Goal: Information Seeking & Learning: Learn about a topic

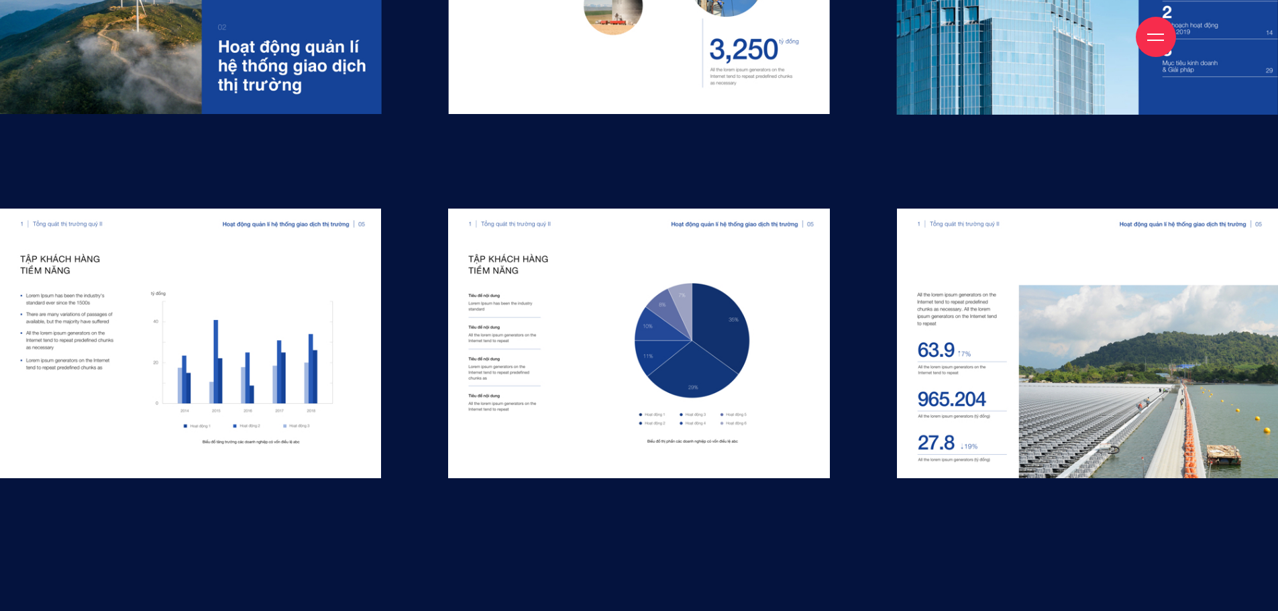
scroll to position [11721, 0]
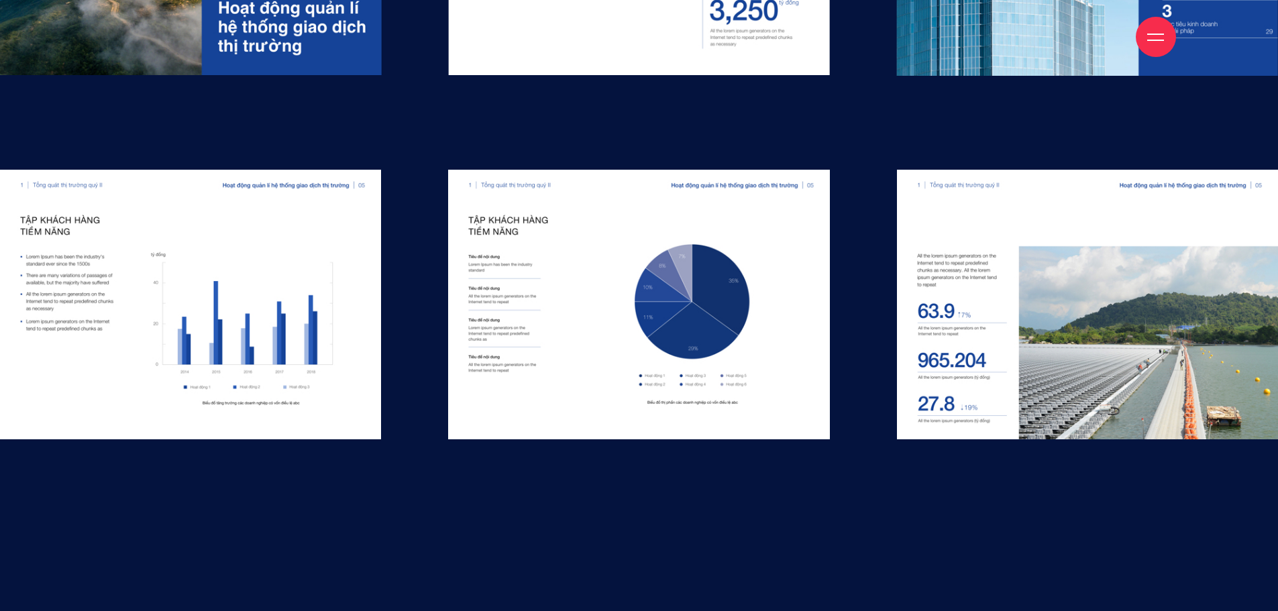
click at [1160, 469] on section "06 Presentation Template & Charts Presentation Template & Charts được thiết kế …" at bounding box center [639, 32] width 1278 height 1190
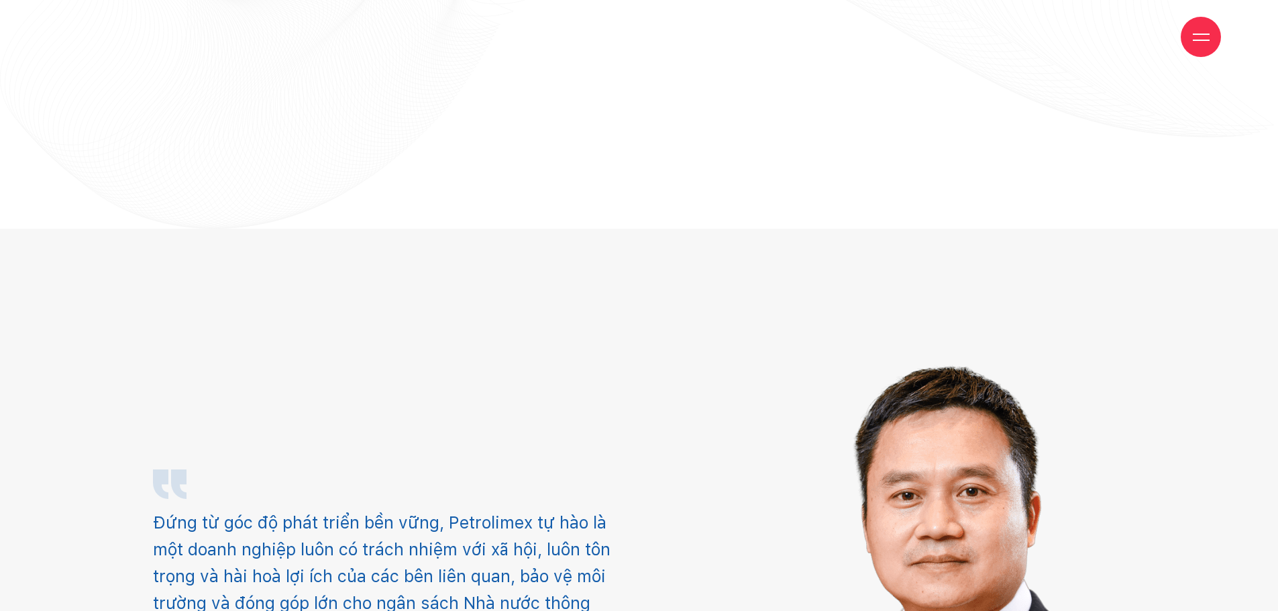
scroll to position [2750, 0]
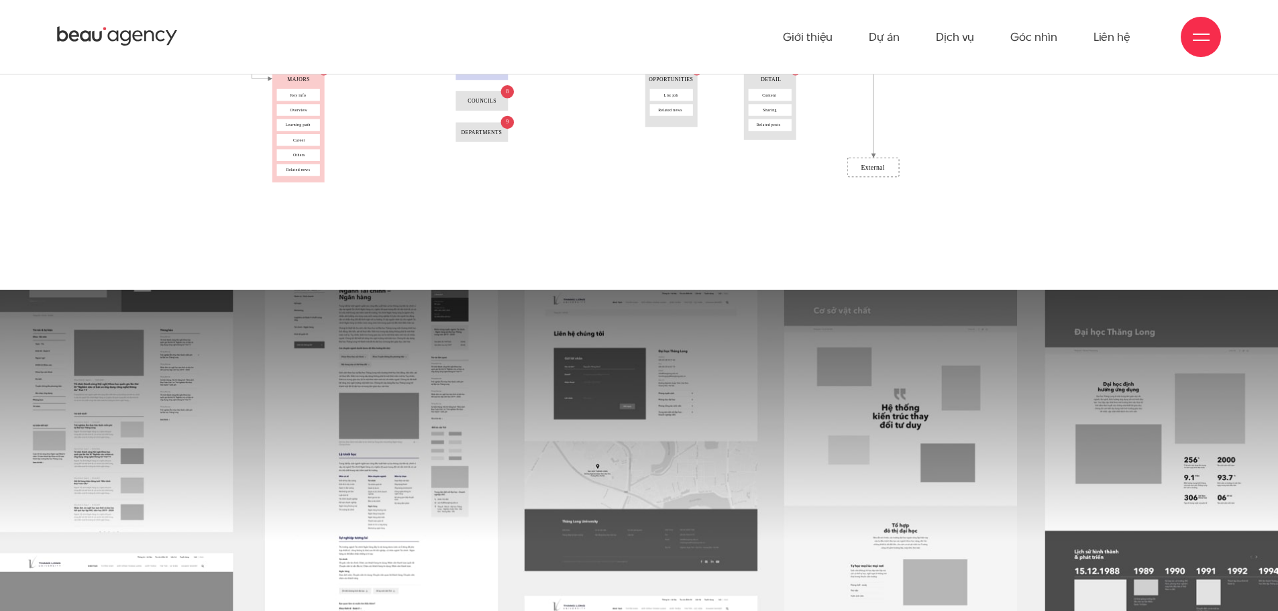
scroll to position [4884, 0]
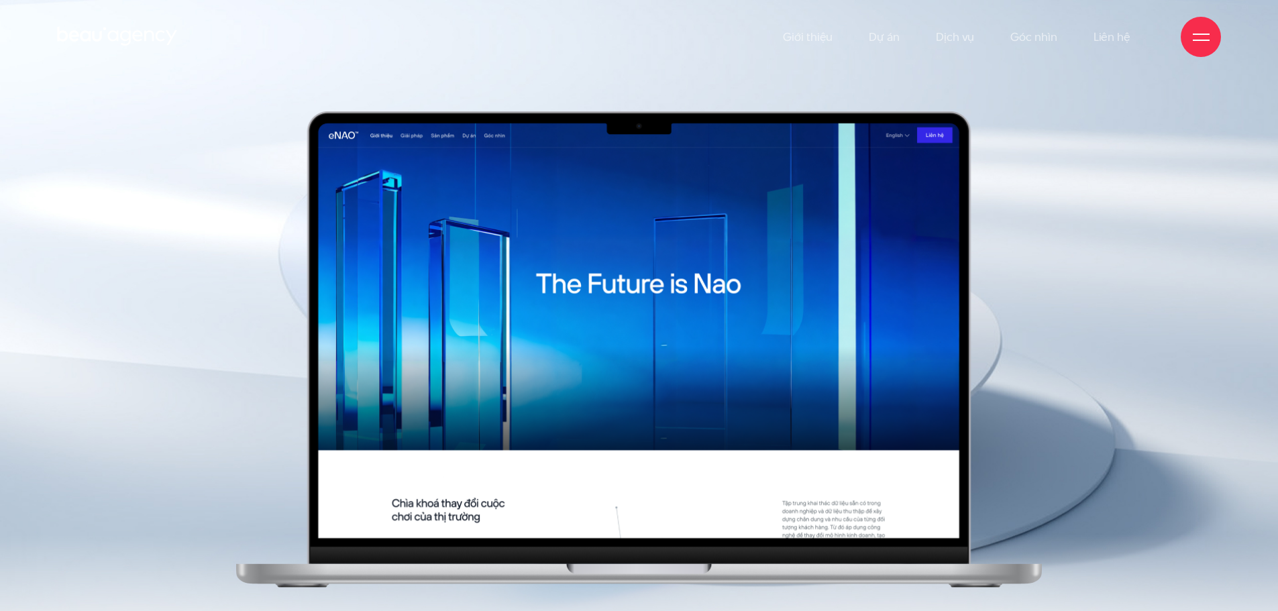
click at [50, 146] on img at bounding box center [639, 326] width 1278 height 653
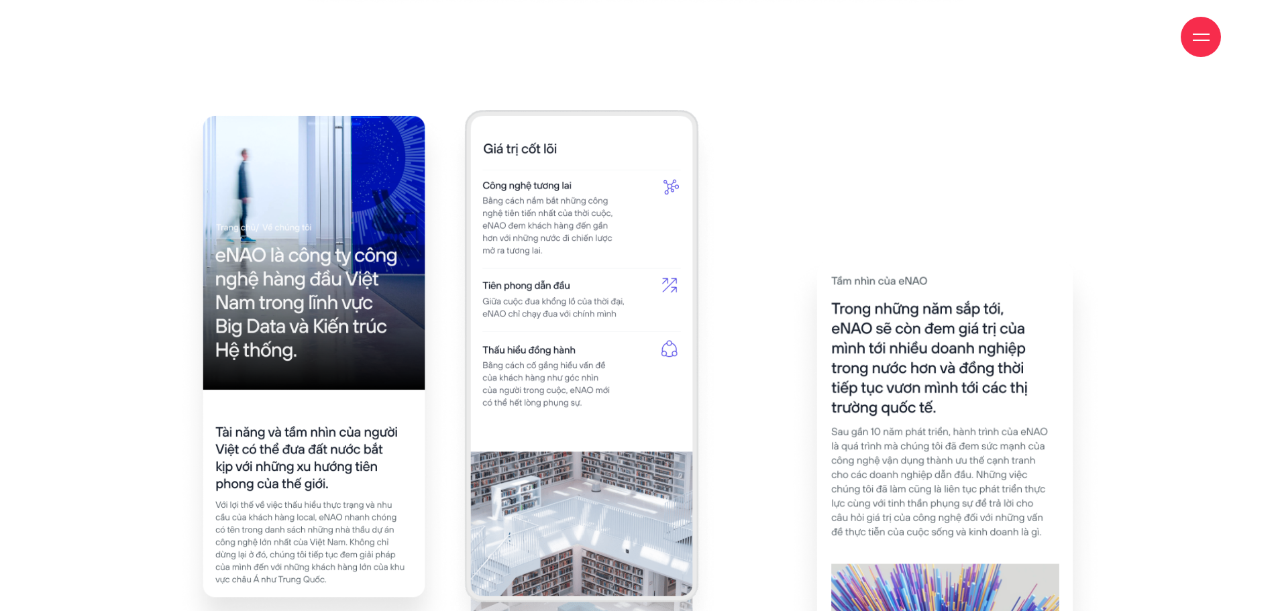
scroll to position [4996, 0]
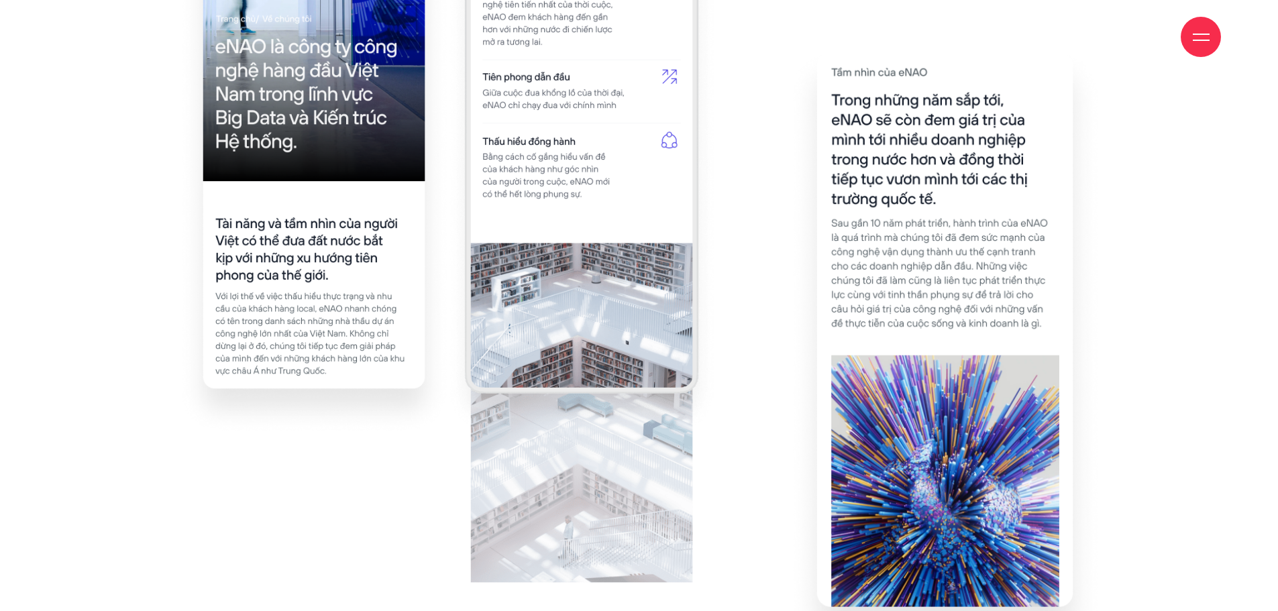
click at [1152, 258] on div at bounding box center [638, 386] width 1101 height 970
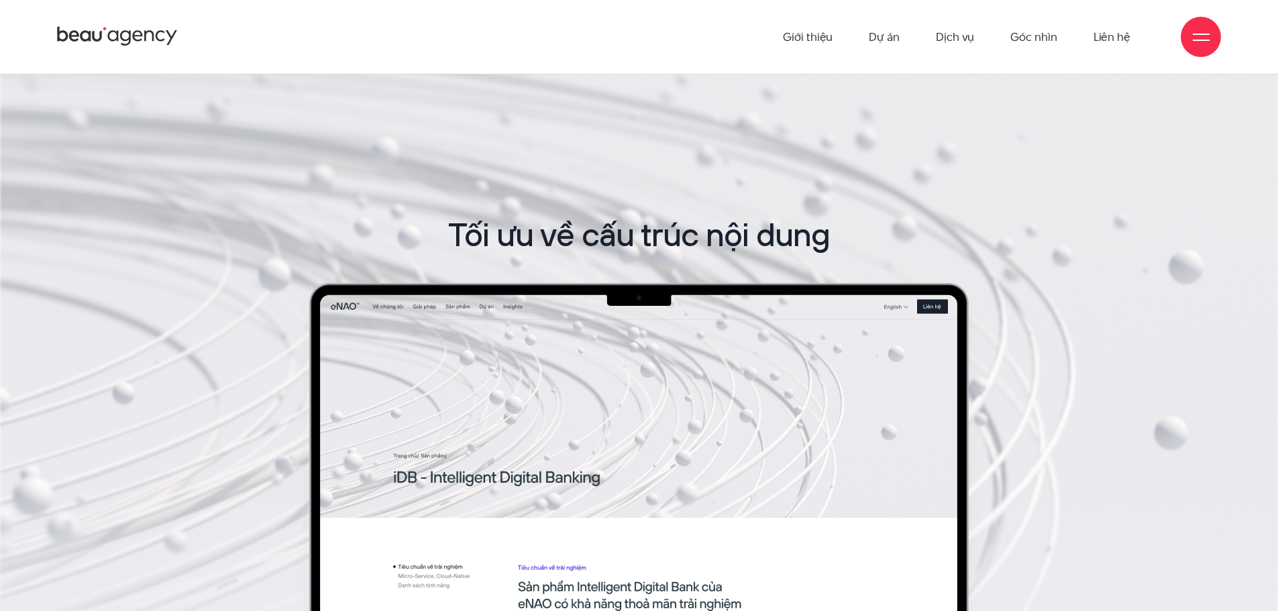
scroll to position [9560, 0]
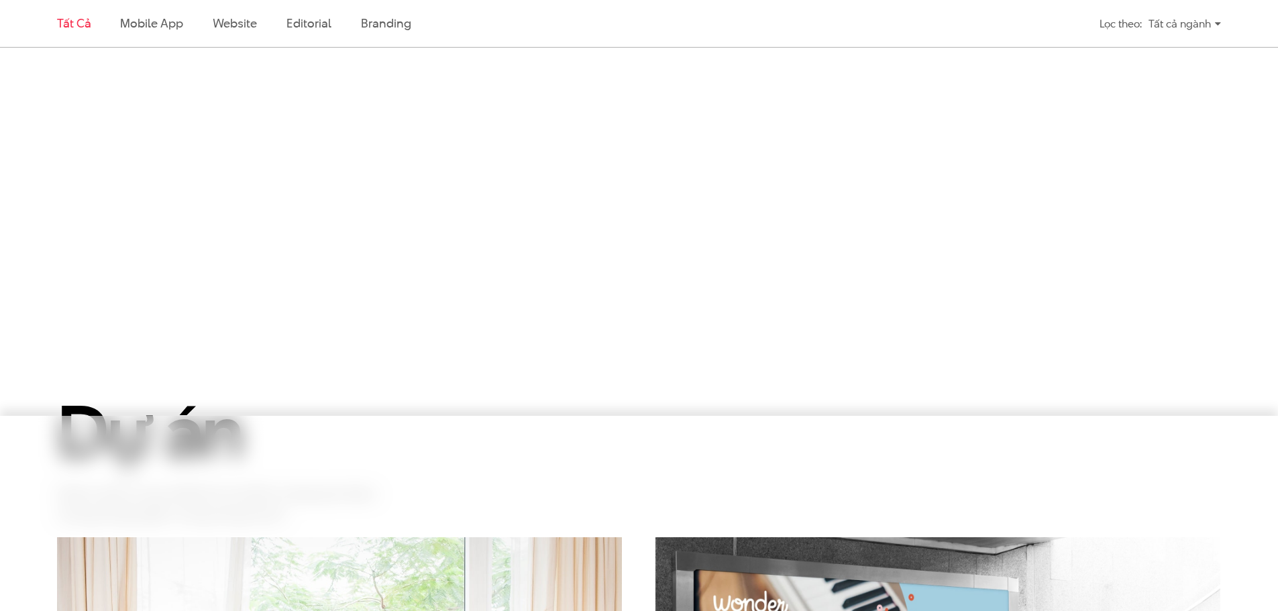
scroll to position [1480, 0]
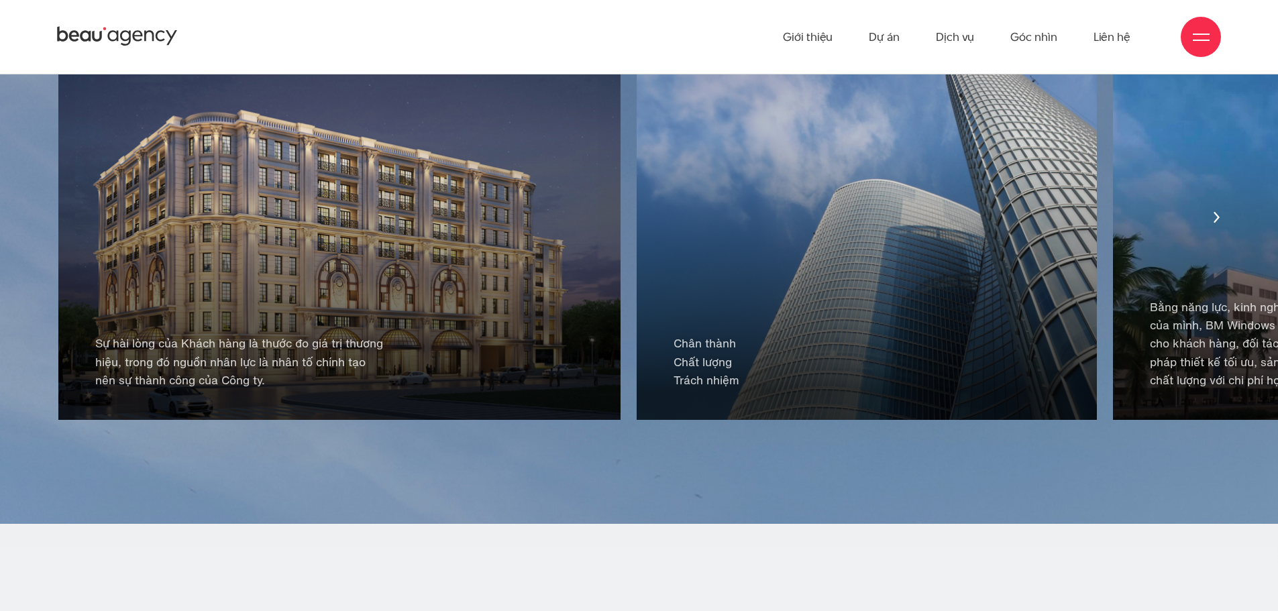
scroll to position [2827, 0]
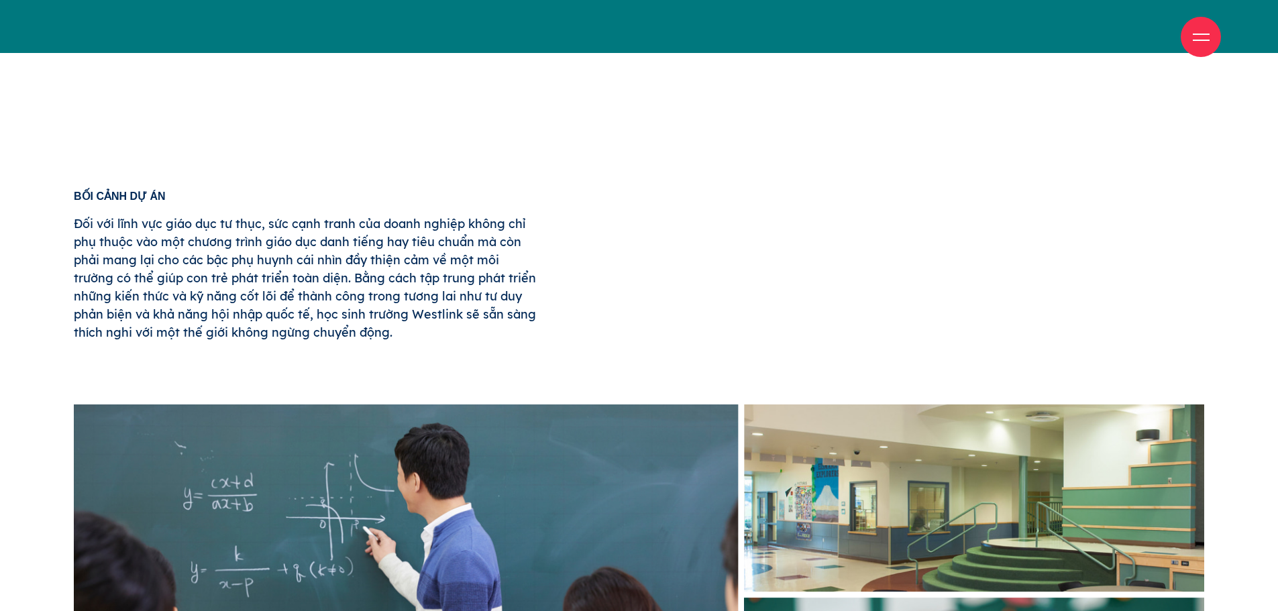
scroll to position [738, 0]
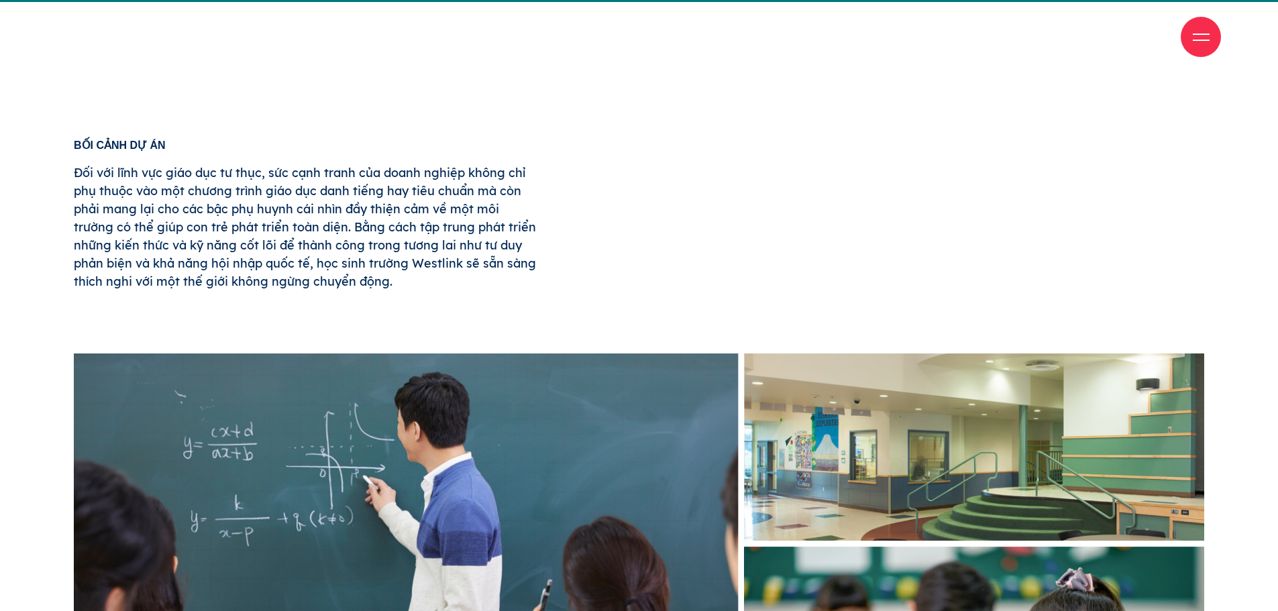
drag, startPoint x: 400, startPoint y: 310, endPoint x: 91, endPoint y: 166, distance: 340.3
click at [99, 170] on p "Đối với lĩnh vực giáo dục tư thục, sức cạnh tranh của doanh nghiệp không chỉ ph…" at bounding box center [305, 227] width 463 height 127
drag, startPoint x: 74, startPoint y: 144, endPoint x: 389, endPoint y: 287, distance: 345.5
click at [389, 287] on div "Bối cảnh dự án Đối với lĩnh vực giáo dục tư thục, sức cạnh tranh của doanh nghi…" at bounding box center [305, 214] width 463 height 150
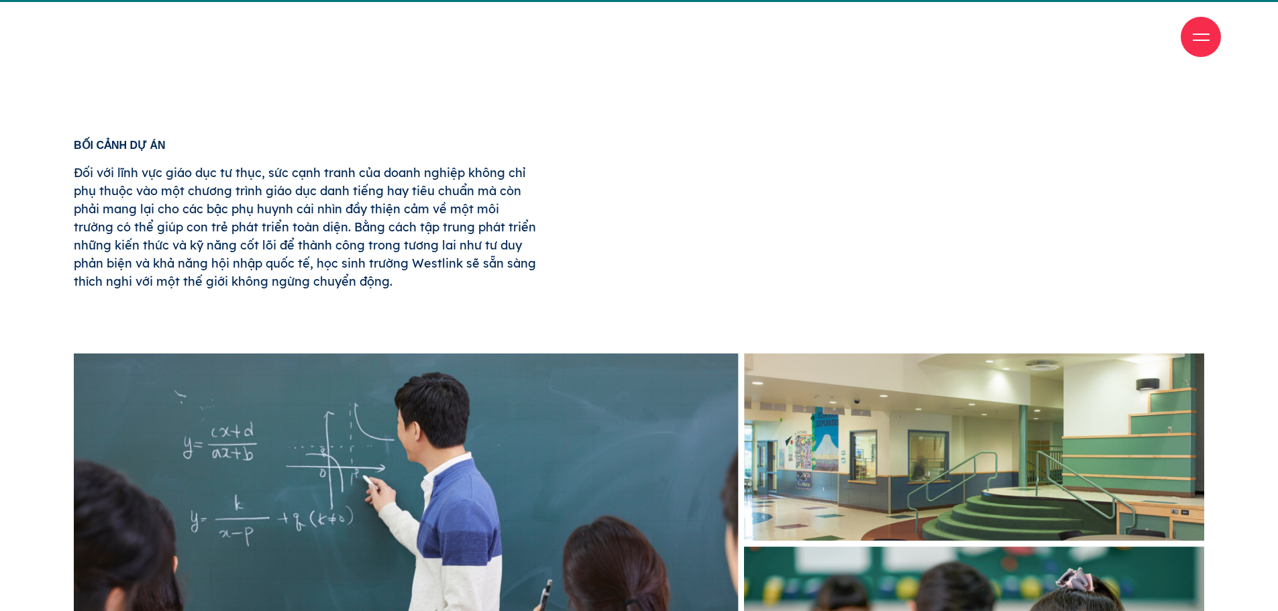
click at [421, 289] on p "Đối với lĩnh vực giáo dục tư thục, sức cạnh tranh của doanh nghiệp không chỉ ph…" at bounding box center [305, 227] width 463 height 127
click at [187, 203] on p "Đối với lĩnh vực giáo dục tư thục, sức cạnh tranh của doanh nghiệp không chỉ ph…" at bounding box center [305, 227] width 463 height 127
drag, startPoint x: 75, startPoint y: 172, endPoint x: 414, endPoint y: 282, distance: 356.7
click at [414, 282] on p "Đối với lĩnh vực giáo dục tư thục, sức cạnh tranh của doanh nghiệp không chỉ ph…" at bounding box center [305, 227] width 463 height 127
click at [417, 278] on p "Đối với lĩnh vực giáo dục tư thục, sức cạnh tranh của doanh nghiệp không chỉ ph…" at bounding box center [305, 227] width 463 height 127
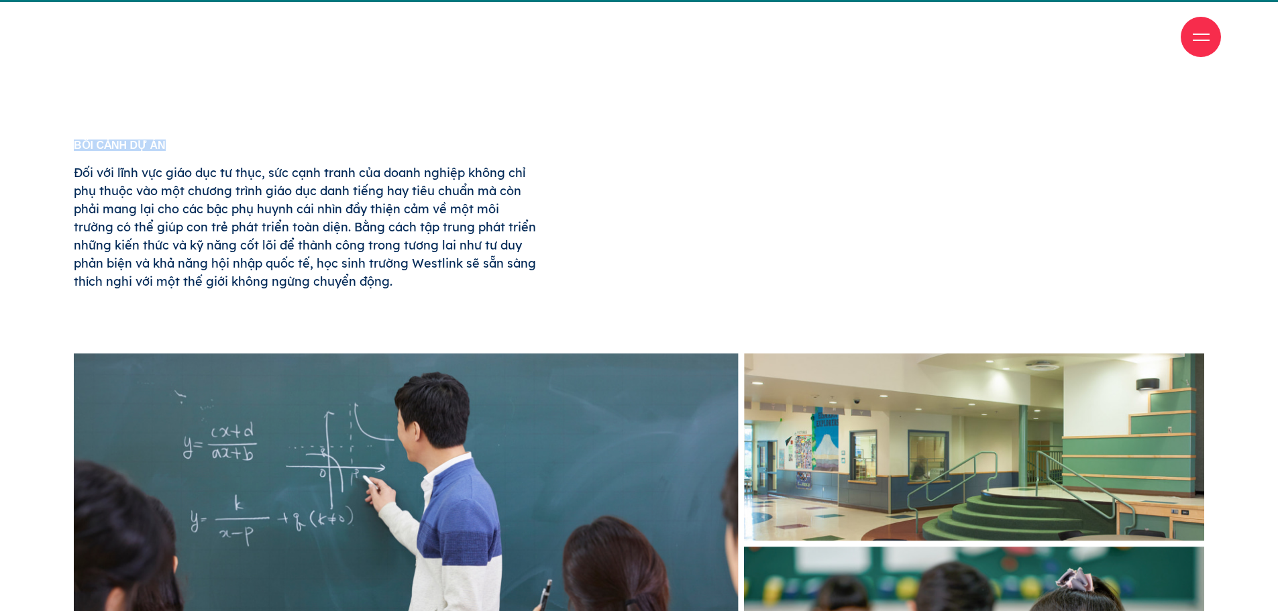
drag, startPoint x: 167, startPoint y: 140, endPoint x: 38, endPoint y: 131, distance: 129.7
click at [172, 221] on p "Đối với lĩnh vực giáo dục tư thục, sức cạnh tranh của doanh nghiệp không chỉ ph…" at bounding box center [305, 227] width 463 height 127
drag, startPoint x: 393, startPoint y: 283, endPoint x: 7, endPoint y: 171, distance: 401.6
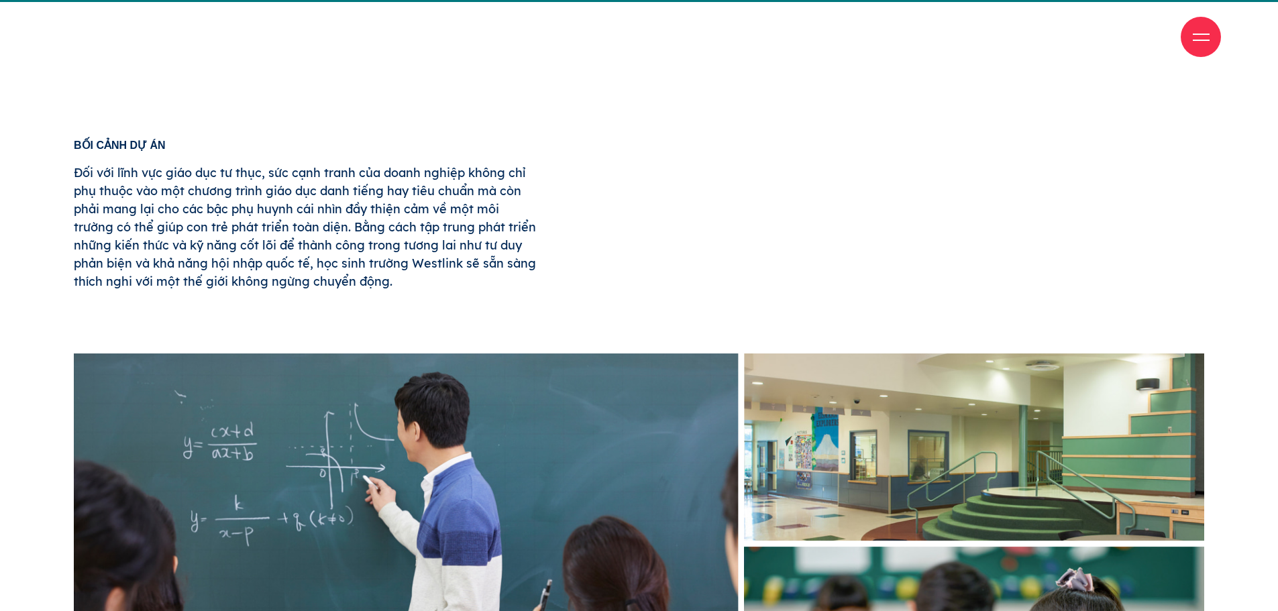
click at [392, 228] on p "Đối với lĩnh vực giáo dục tư thục, sức cạnh tranh của doanh nghiệp không chỉ ph…" at bounding box center [305, 227] width 463 height 127
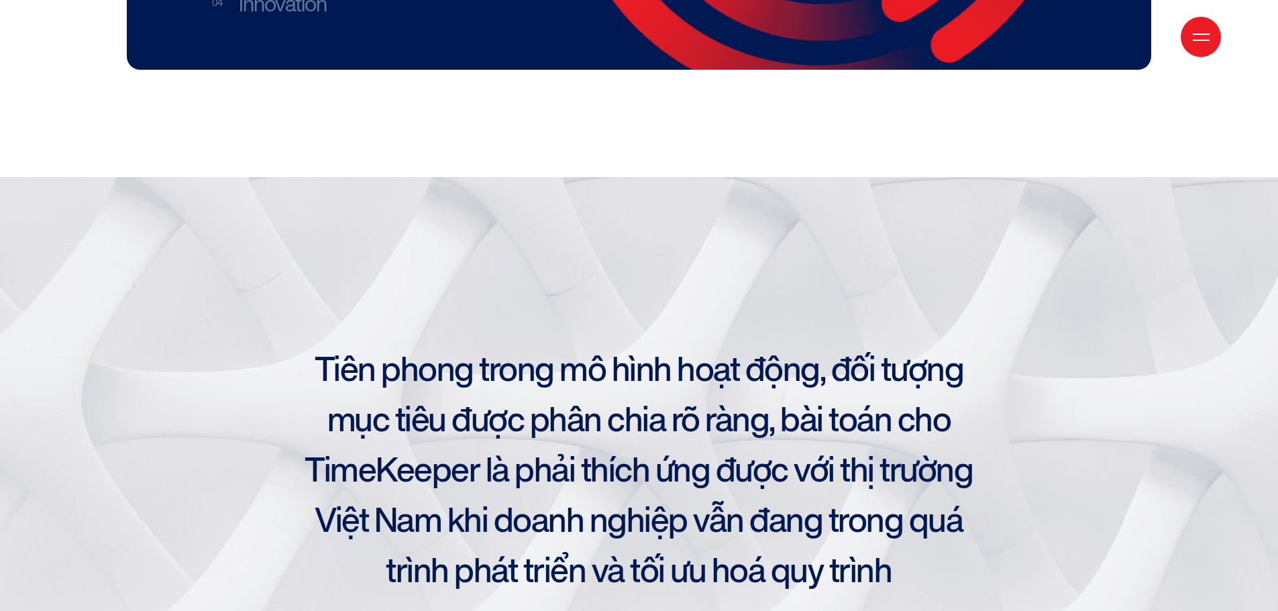
scroll to position [2616, 0]
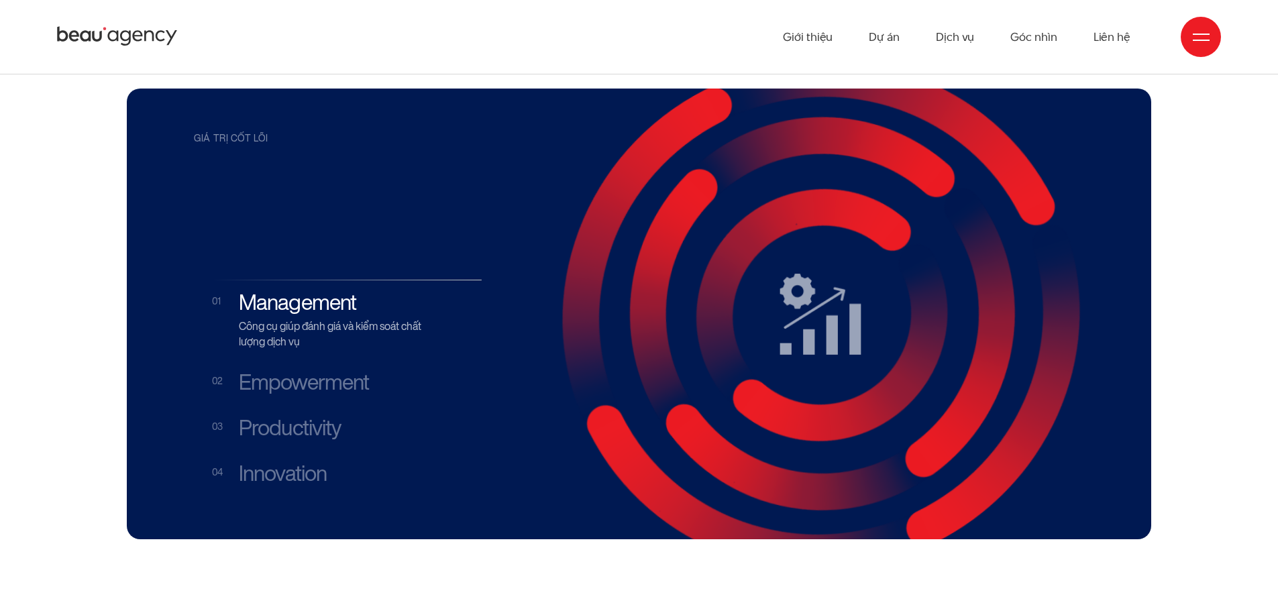
click at [317, 359] on li "Empowerment Trao quyền điều phối và cung cấp cái nhìn tổng thể cho người quản lý" at bounding box center [347, 380] width 270 height 42
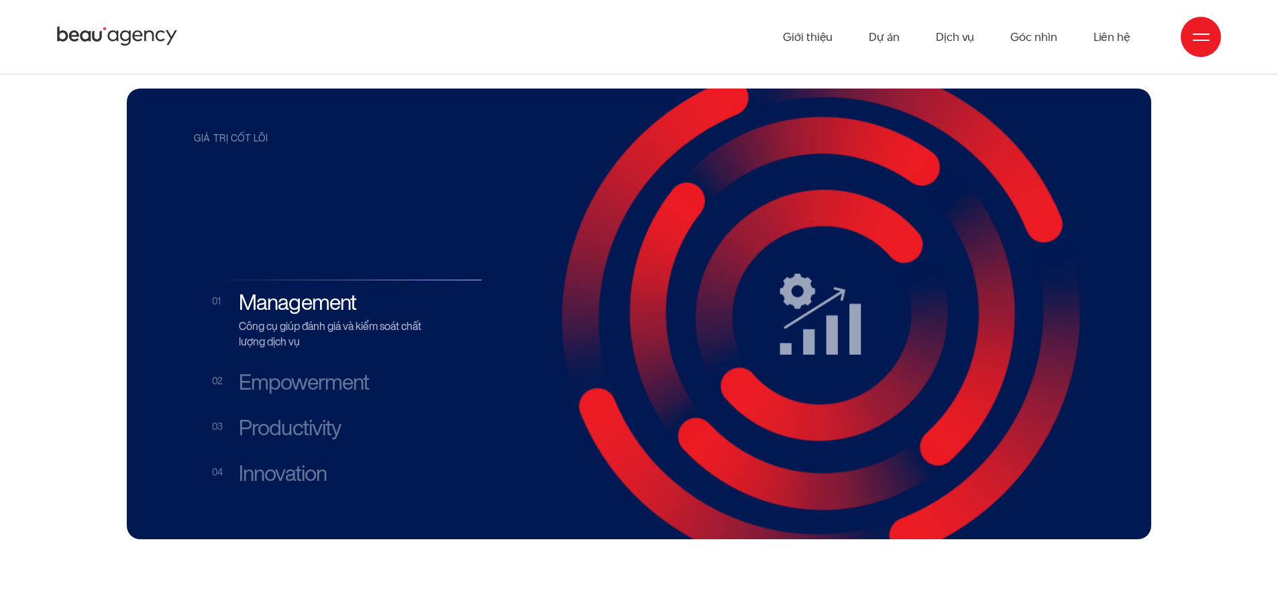
click at [317, 370] on h3 "Empowerment" at bounding box center [333, 382] width 188 height 25
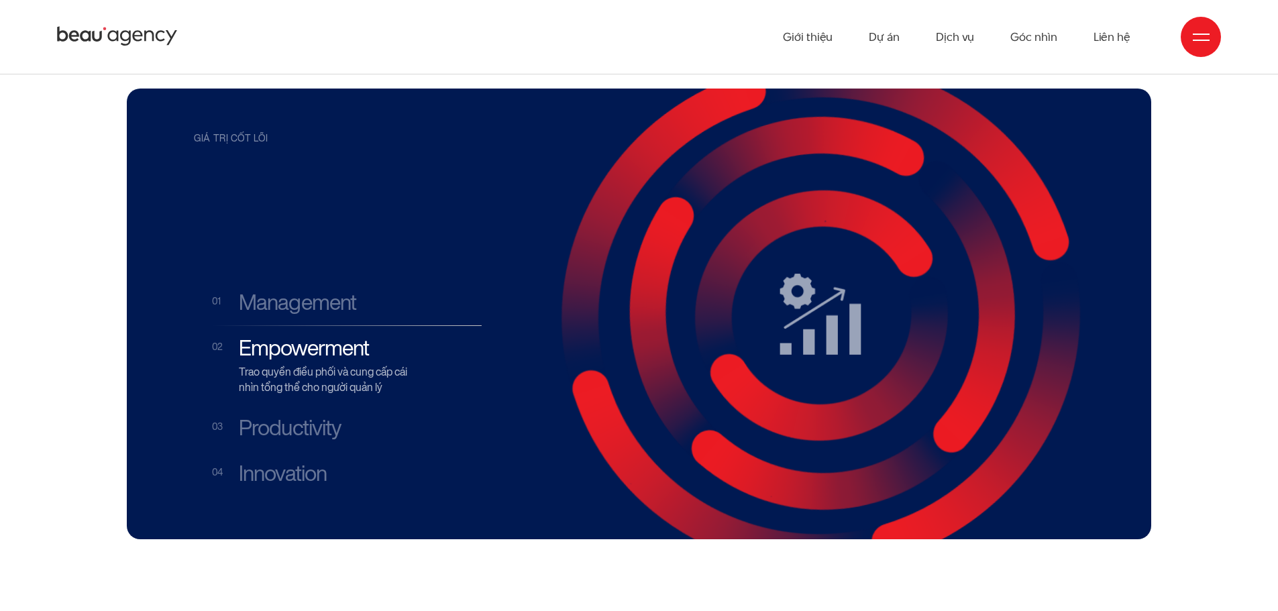
click at [286, 415] on h3 "Productivity" at bounding box center [333, 427] width 188 height 25
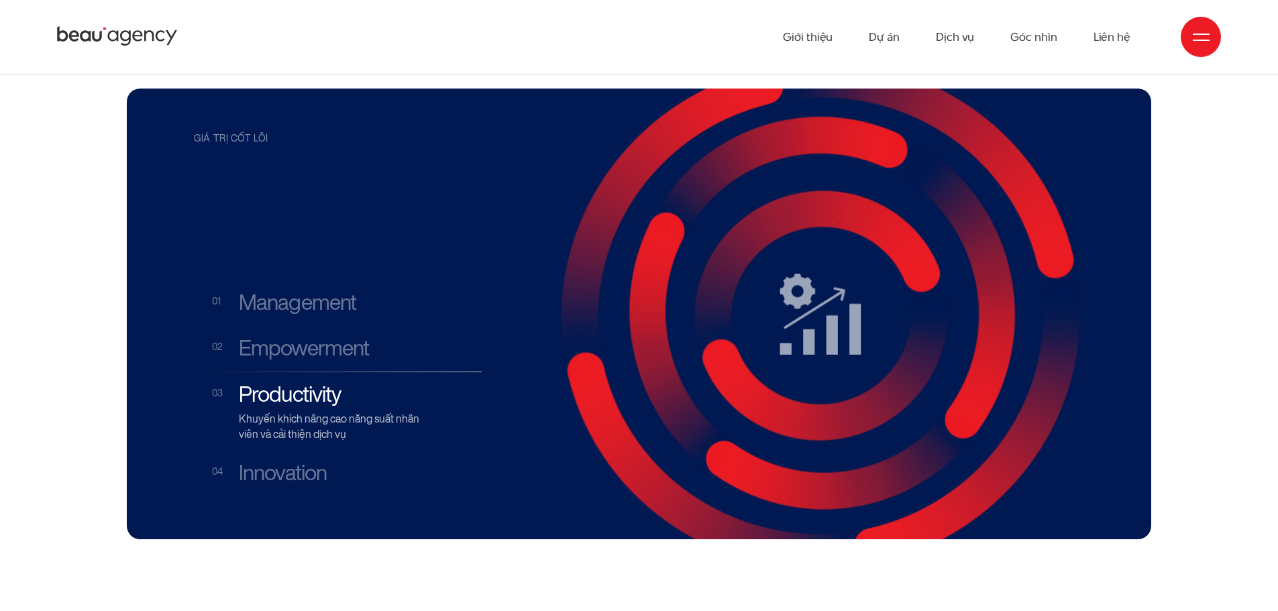
click at [277, 460] on h3 "Innovation" at bounding box center [333, 472] width 188 height 25
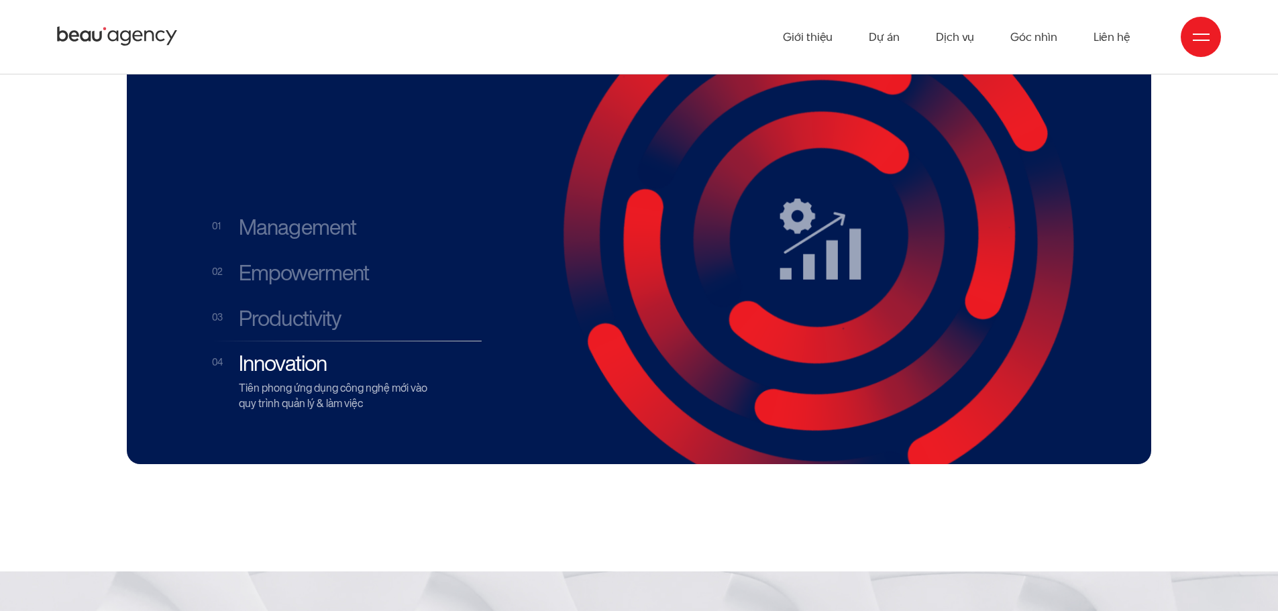
scroll to position [2683, 0]
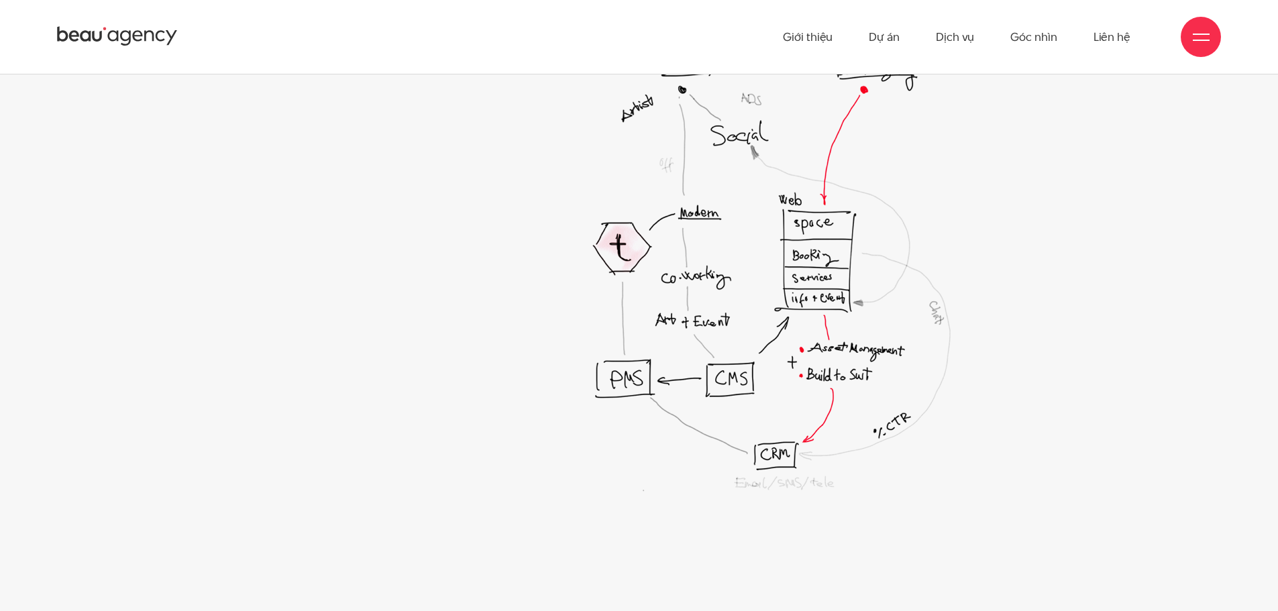
scroll to position [3296, 0]
